Goal: Transaction & Acquisition: Purchase product/service

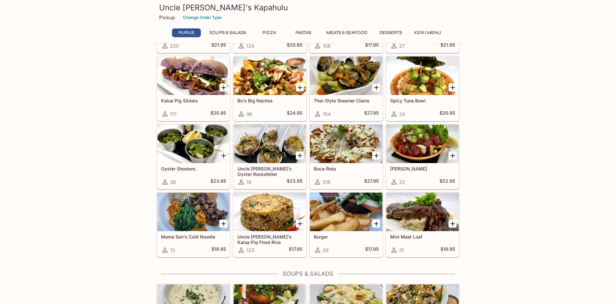
scroll to position [196, 0]
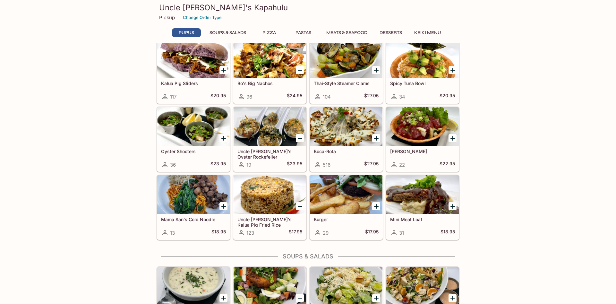
click at [254, 193] on div at bounding box center [270, 194] width 73 height 38
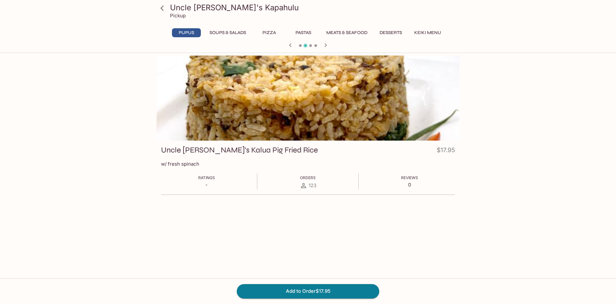
click at [300, 46] on span at bounding box center [300, 45] width 3 height 3
click at [291, 46] on icon "button" at bounding box center [290, 45] width 2 height 4
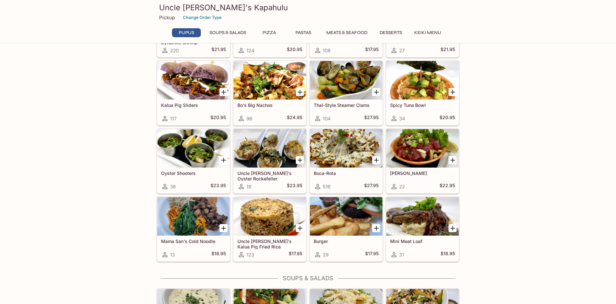
scroll to position [192, 0]
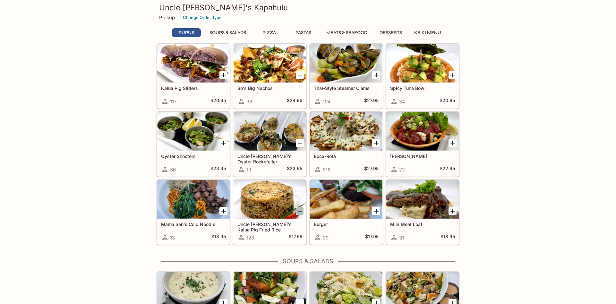
click at [298, 212] on icon "Add Uncle Bo's Kalua Pig Fried Rice" at bounding box center [300, 211] width 8 height 8
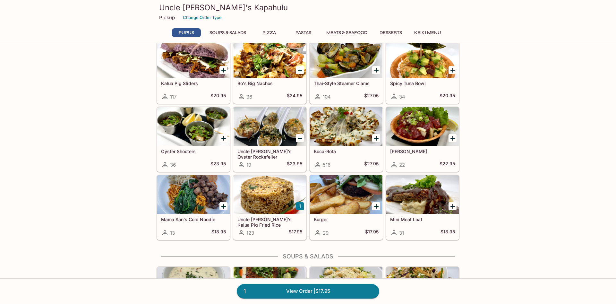
scroll to position [229, 0]
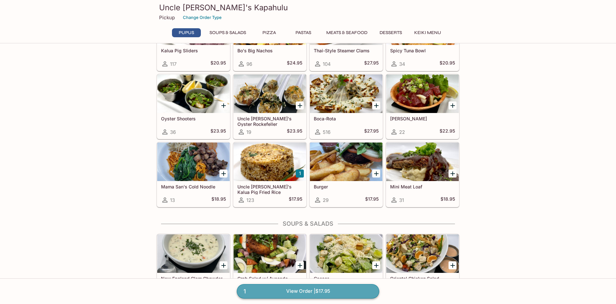
click at [292, 290] on link "1 View Order | $17.95" at bounding box center [308, 291] width 142 height 14
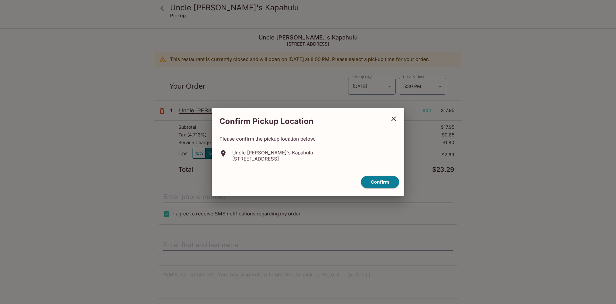
click at [394, 118] on icon "close" at bounding box center [393, 118] width 4 height 4
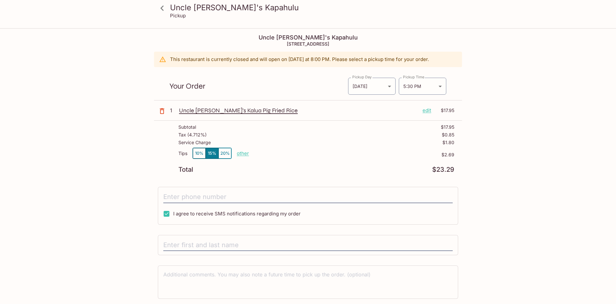
click at [429, 110] on p "edit" at bounding box center [426, 110] width 9 height 7
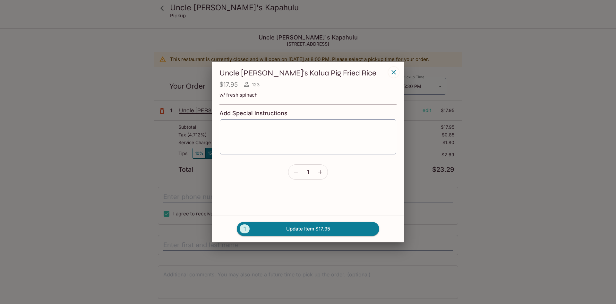
click at [294, 171] on icon "button" at bounding box center [296, 172] width 6 height 6
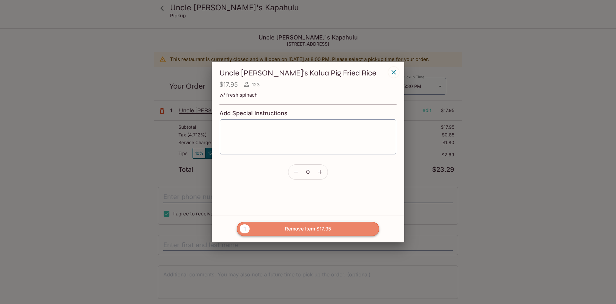
click at [315, 228] on button "1 Remove Item $17.95" at bounding box center [308, 229] width 142 height 14
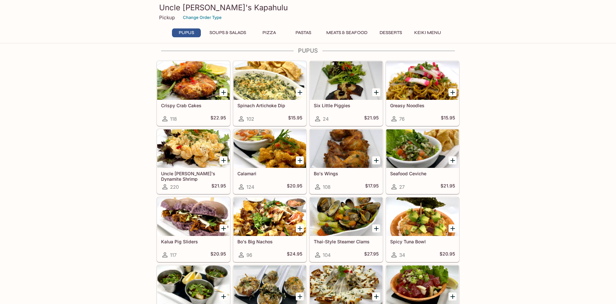
scroll to position [28, 0]
